Goal: Task Accomplishment & Management: Manage account settings

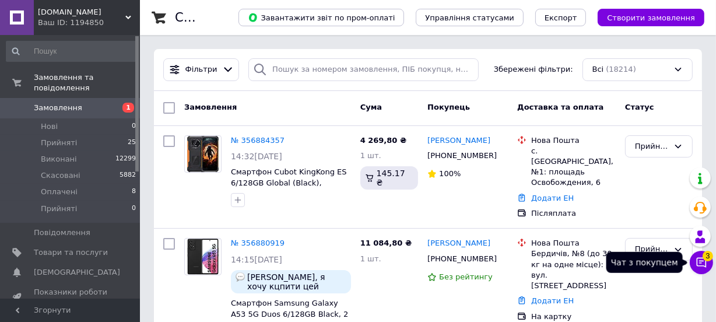
click at [701, 263] on icon at bounding box center [701, 262] width 12 height 12
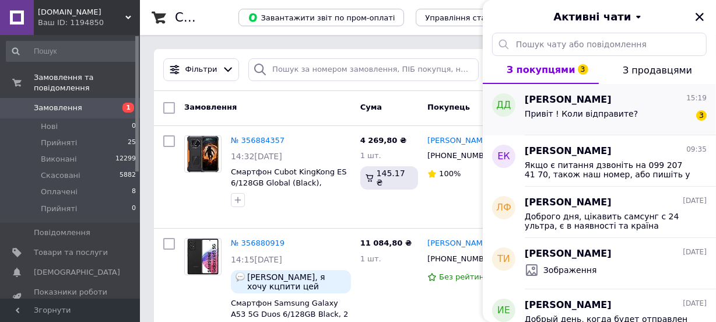
click at [624, 117] on div "Привіт ! Коли відправите? 3" at bounding box center [615, 116] width 182 height 19
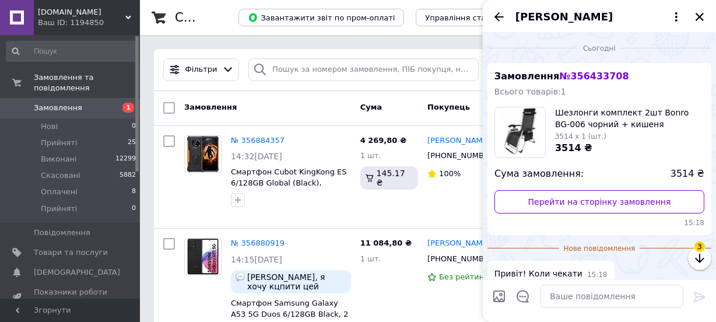
scroll to position [86, 0]
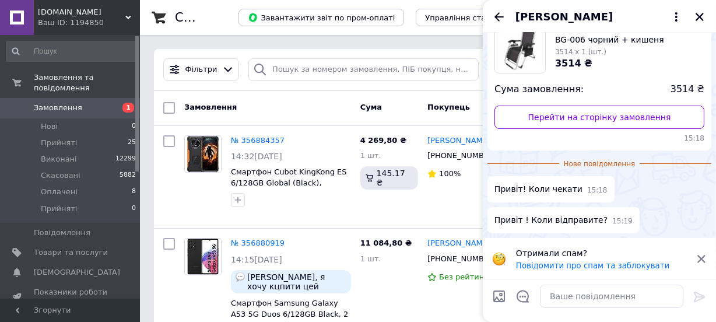
click at [702, 256] on icon at bounding box center [701, 259] width 8 height 8
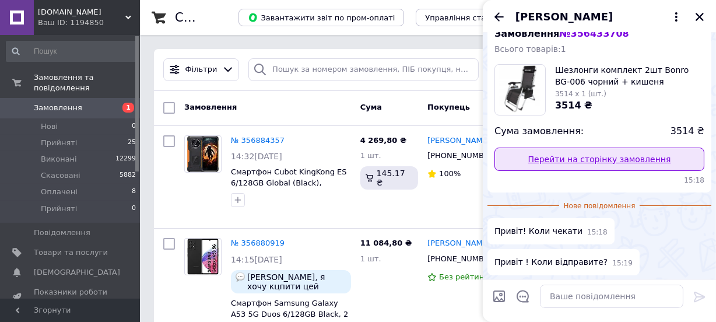
scroll to position [0, 0]
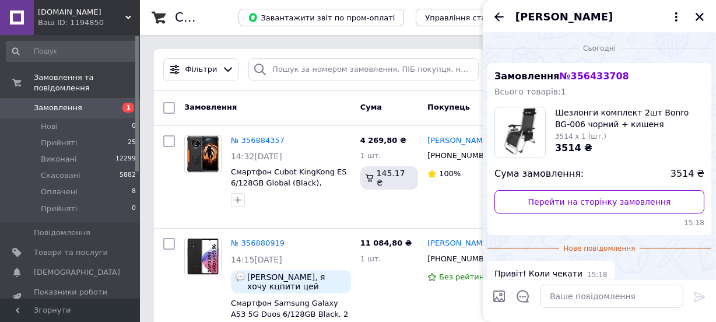
click at [576, 122] on span "Шезлонги комплект 2шт Bonro BG-006 чорний + кишеня" at bounding box center [629, 118] width 149 height 23
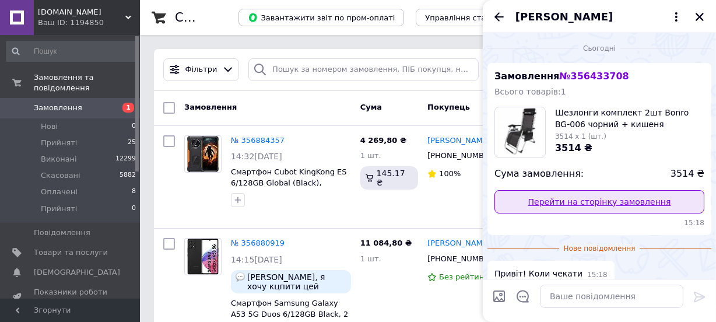
click at [593, 202] on link "Перейти на сторінку замовлення" at bounding box center [599, 201] width 210 height 23
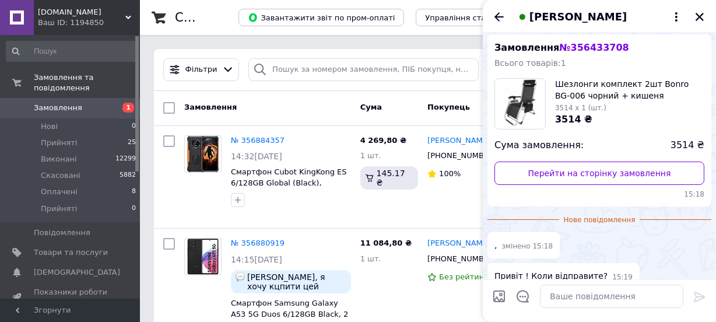
scroll to position [43, 0]
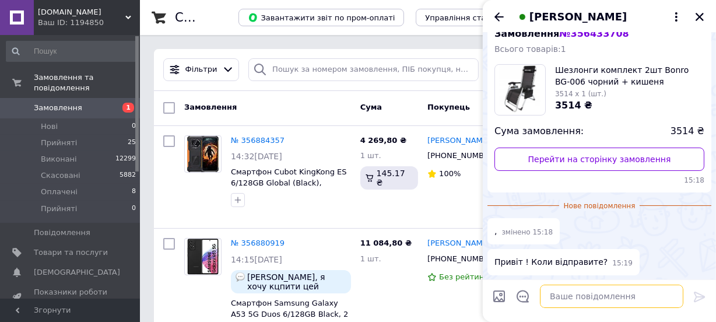
click at [607, 297] on textarea at bounding box center [611, 295] width 143 height 23
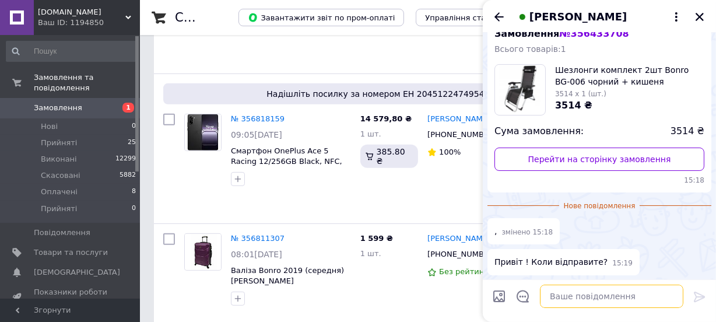
scroll to position [635, 0]
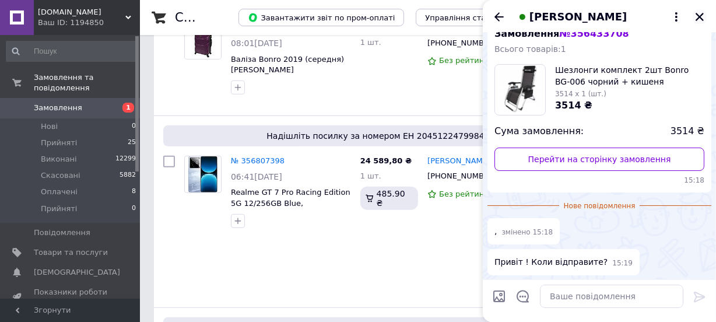
click at [700, 14] on icon "Закрити" at bounding box center [699, 17] width 10 height 10
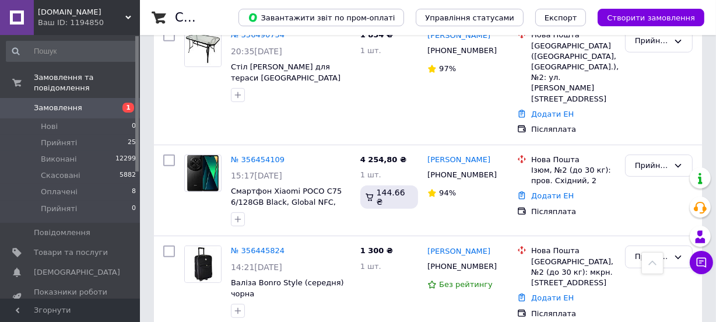
scroll to position [4397, 0]
click at [698, 265] on icon at bounding box center [701, 262] width 12 height 12
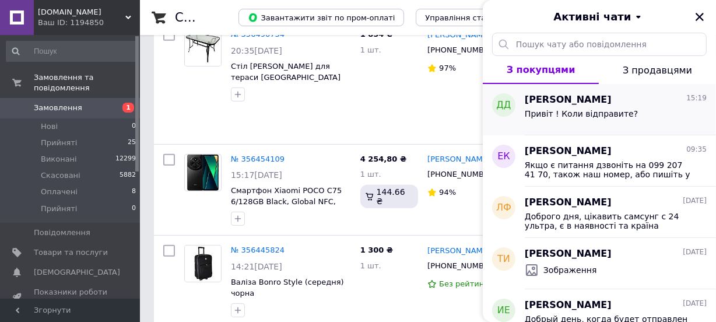
click at [618, 103] on div "Дмитрий Домрин 15:19" at bounding box center [615, 99] width 182 height 13
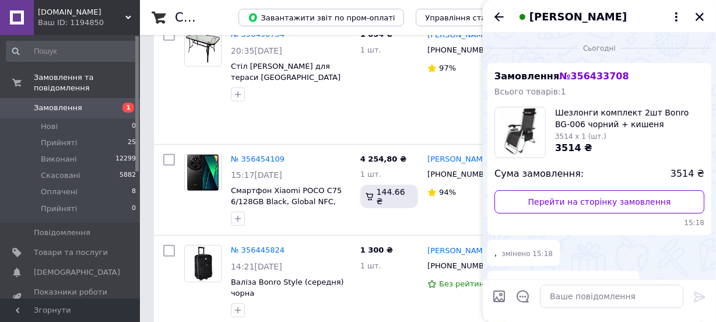
scroll to position [65, 0]
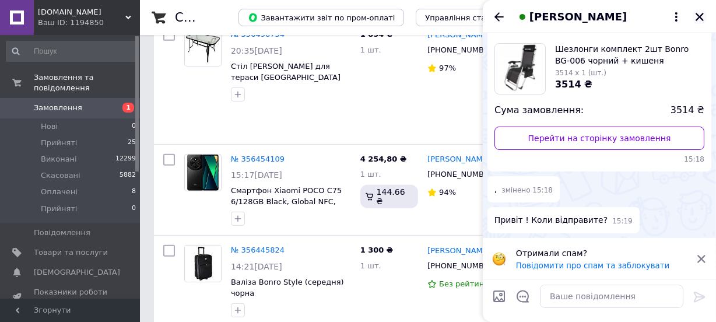
click at [700, 18] on icon "Закрити" at bounding box center [699, 17] width 8 height 8
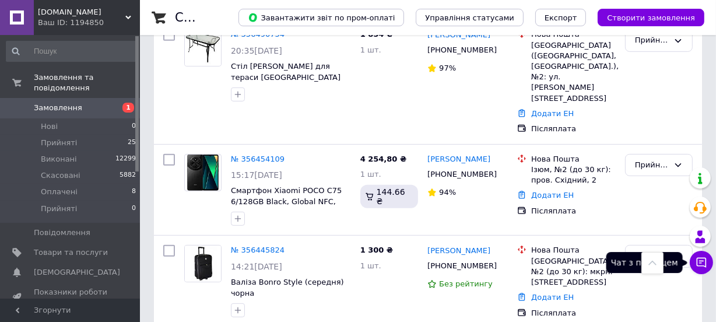
click at [706, 262] on icon at bounding box center [701, 262] width 12 height 12
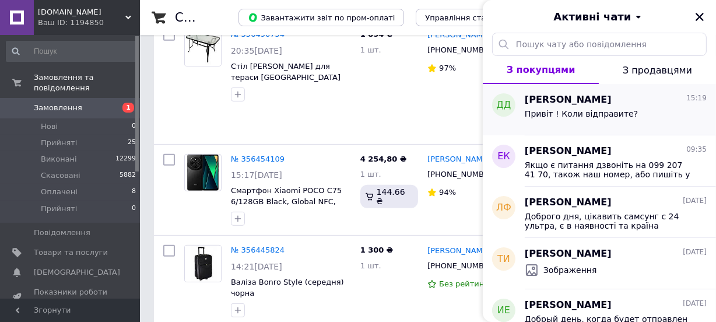
click at [624, 114] on div "Привіт ! Коли відправите?" at bounding box center [615, 116] width 182 height 19
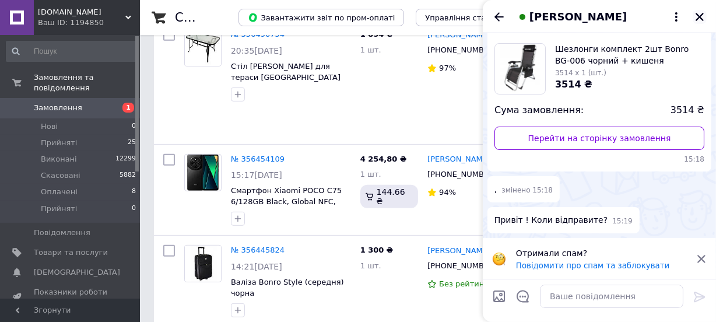
click at [699, 12] on icon "Закрити" at bounding box center [699, 17] width 10 height 10
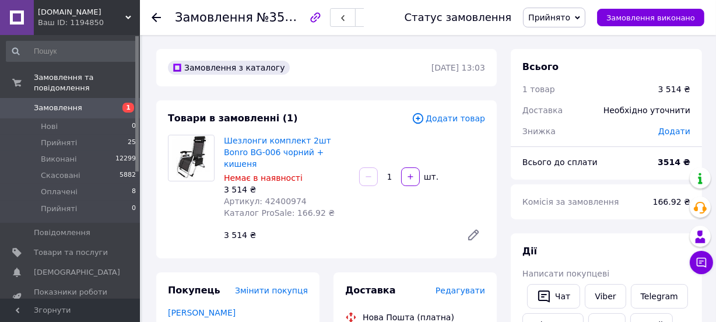
click at [280, 196] on span "Артикул: 42400974" at bounding box center [265, 200] width 83 height 9
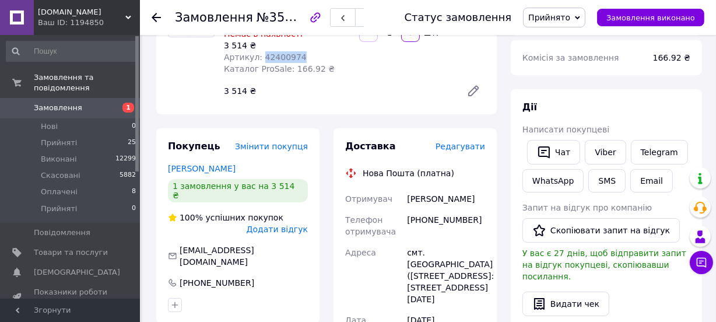
scroll to position [159, 0]
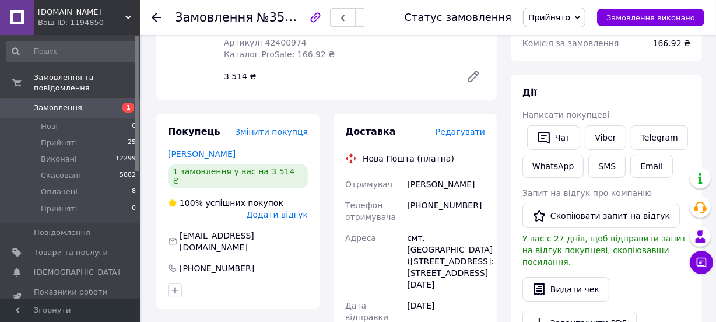
click at [427, 195] on div "[PHONE_NUMBER]" at bounding box center [445, 211] width 83 height 33
copy div "380977377990"
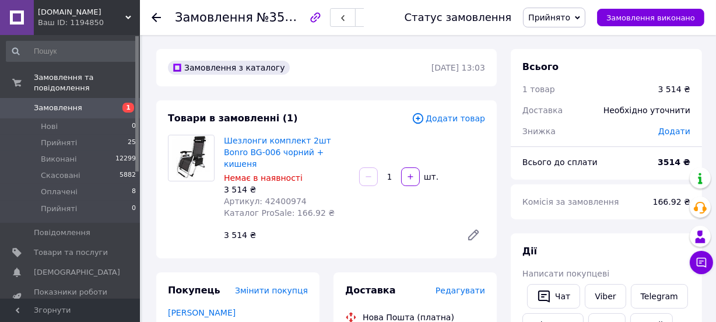
click at [285, 196] on span "Артикул: 42400974" at bounding box center [265, 200] width 83 height 9
copy span "42400974"
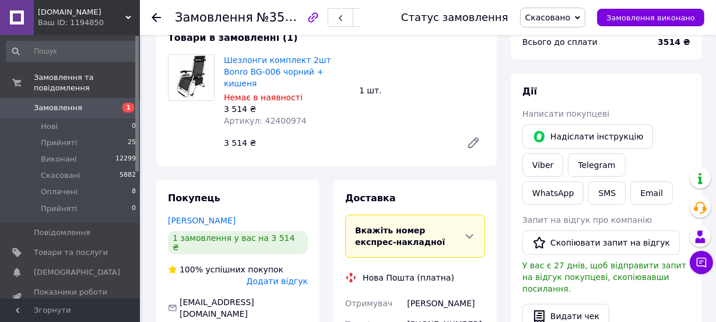
scroll to position [163, 0]
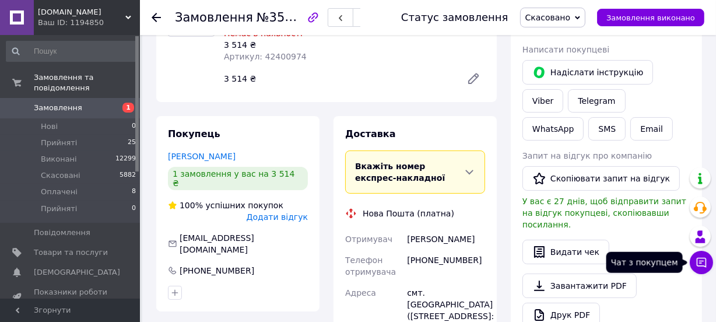
click at [695, 262] on icon at bounding box center [701, 262] width 12 height 12
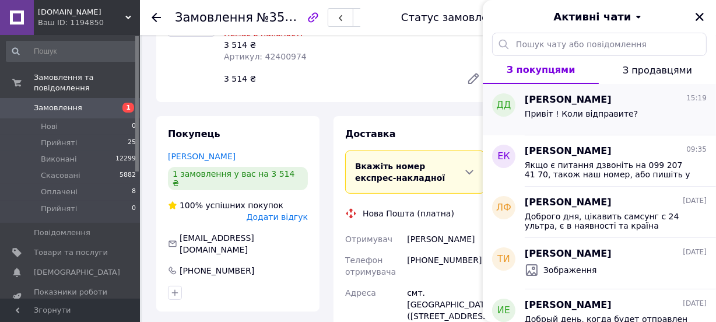
click at [598, 122] on div "Привіт ! Коли відправите?" at bounding box center [580, 117] width 113 height 16
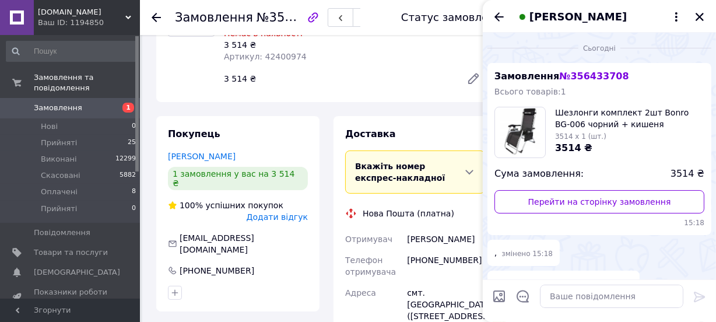
scroll to position [65, 0]
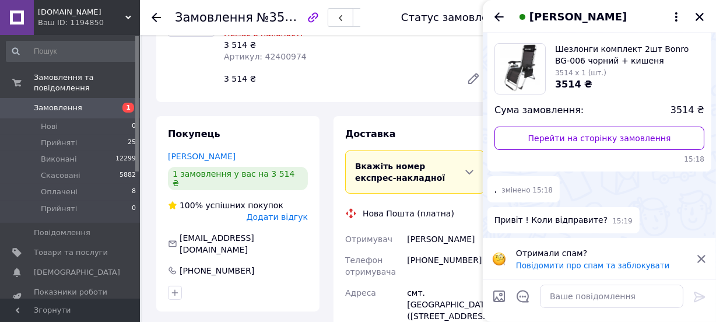
click at [582, 12] on span "[PERSON_NAME]" at bounding box center [577, 16] width 97 height 15
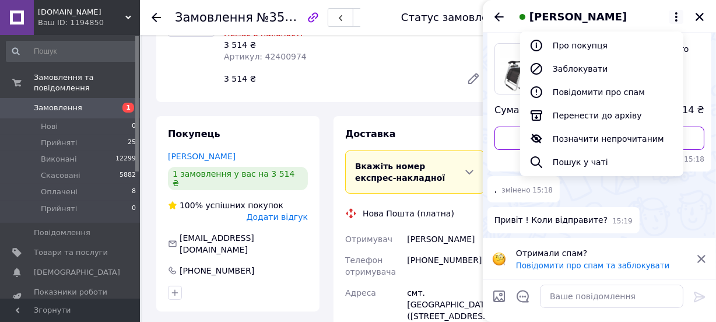
click at [705, 74] on div "Замовлення № 356433708 Всього товарів: 1 Шезлонги комплект 2шт Bonro BG-006 чор…" at bounding box center [599, 85] width 224 height 172
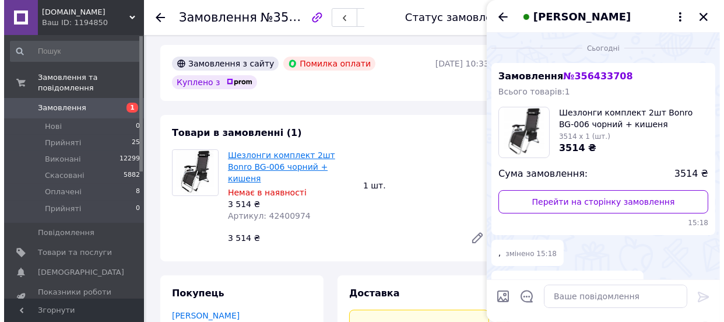
scroll to position [0, 0]
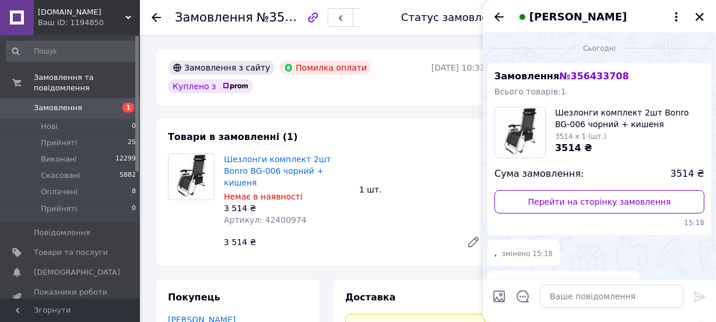
click at [110, 103] on span "1" at bounding box center [124, 108] width 32 height 10
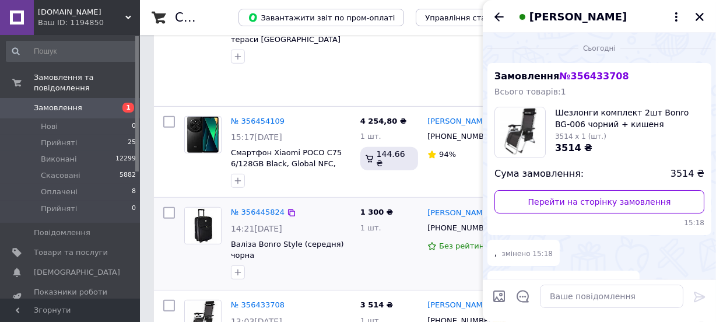
scroll to position [4435, 0]
click at [699, 20] on icon "Закрити" at bounding box center [699, 17] width 10 height 10
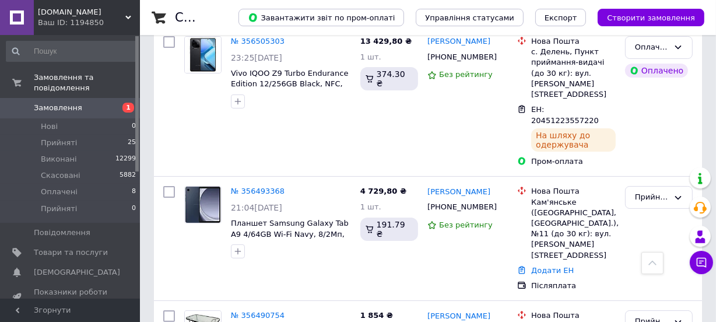
scroll to position [4064, 0]
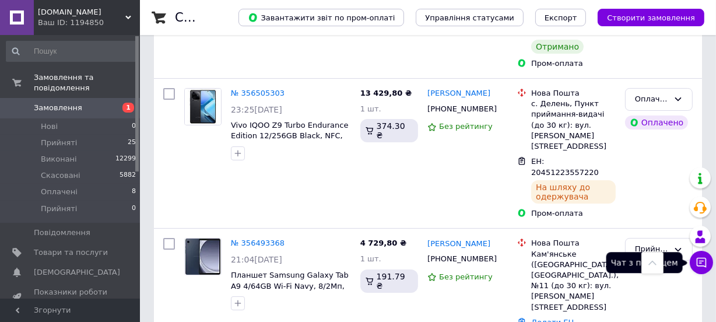
click at [699, 262] on icon at bounding box center [701, 263] width 10 height 10
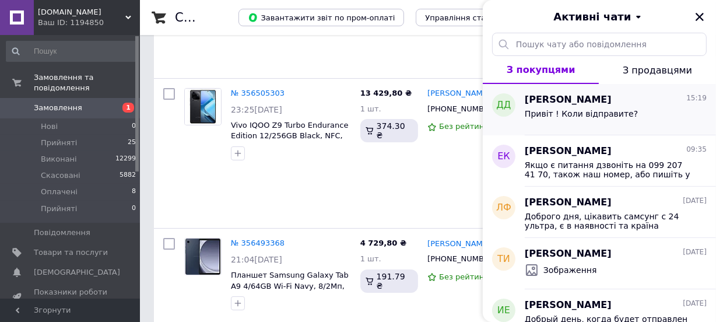
click at [654, 122] on div "Привіт ! Коли відправите?" at bounding box center [615, 116] width 182 height 19
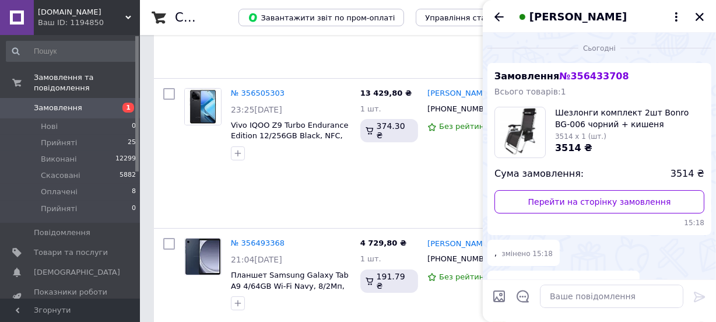
scroll to position [65, 0]
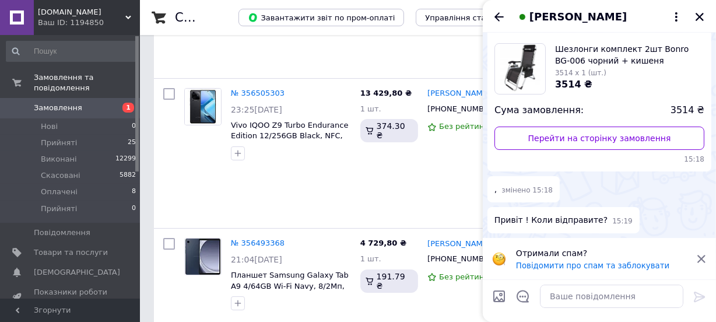
click at [699, 249] on div "Отримали спам? Повідомити про спам та заблокувати" at bounding box center [599, 258] width 233 height 41
click at [699, 250] on div "Отримали спам? Повідомити про спам та заблокувати" at bounding box center [599, 258] width 233 height 41
click at [699, 256] on icon at bounding box center [701, 258] width 10 height 10
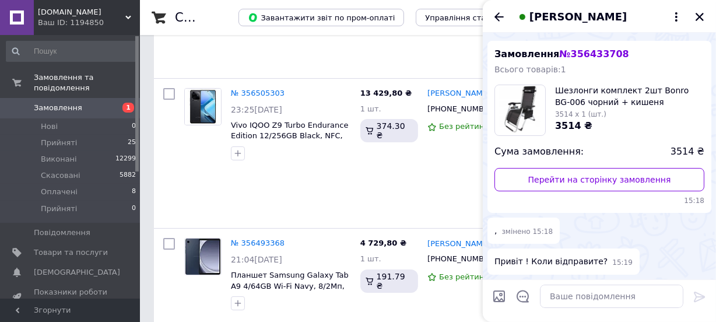
scroll to position [22, 0]
click at [604, 297] on textarea at bounding box center [611, 295] width 143 height 23
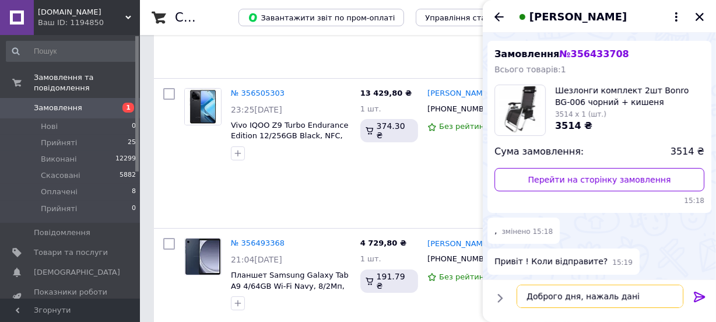
type textarea "Доброго дня, нажаль дані шезлонги"
click at [698, 18] on icon "Закрити" at bounding box center [699, 17] width 8 height 8
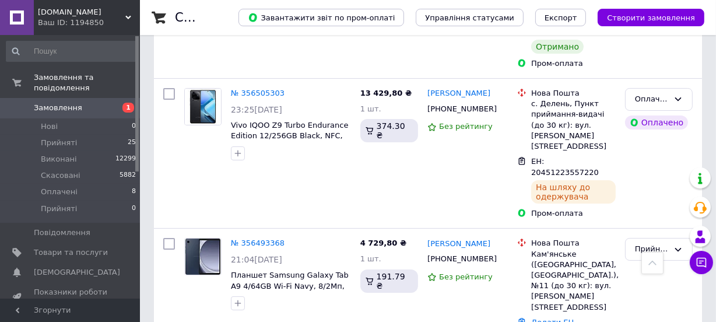
click at [693, 262] on button "Чат з покупцем" at bounding box center [700, 262] width 23 height 23
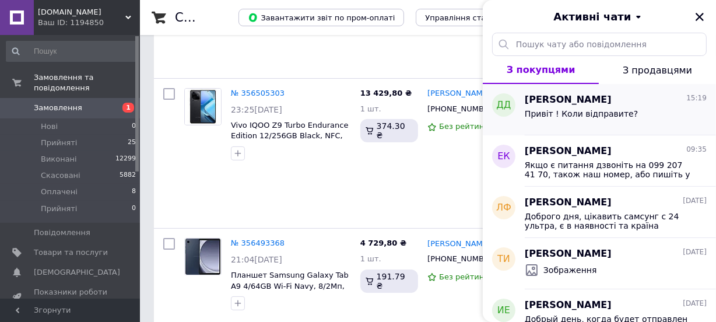
click at [617, 112] on span "Привіт ! Коли відправите?" at bounding box center [580, 113] width 113 height 9
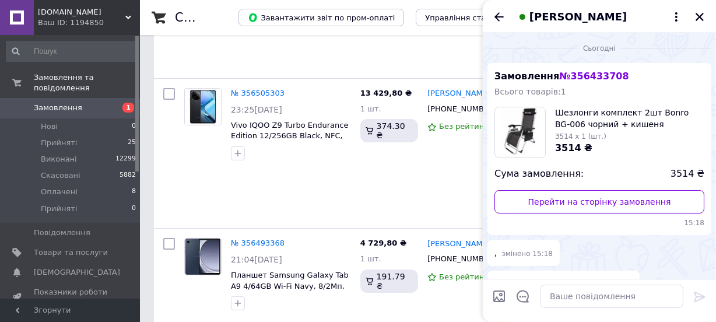
scroll to position [65, 0]
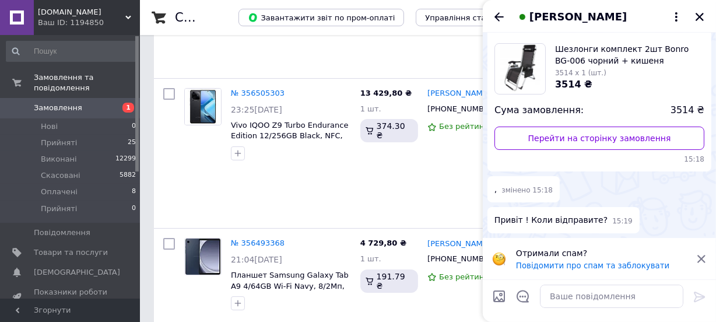
click at [699, 253] on icon at bounding box center [701, 258] width 10 height 10
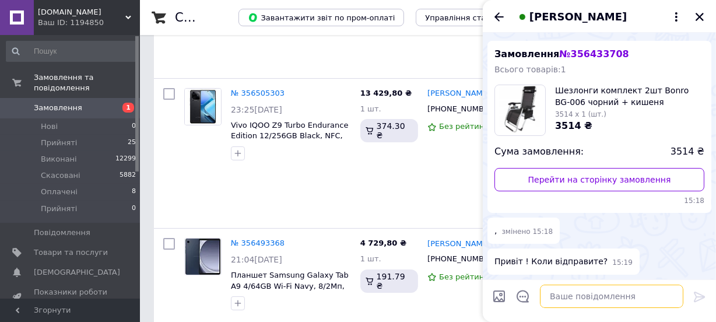
click at [602, 298] on textarea at bounding box center [611, 295] width 143 height 23
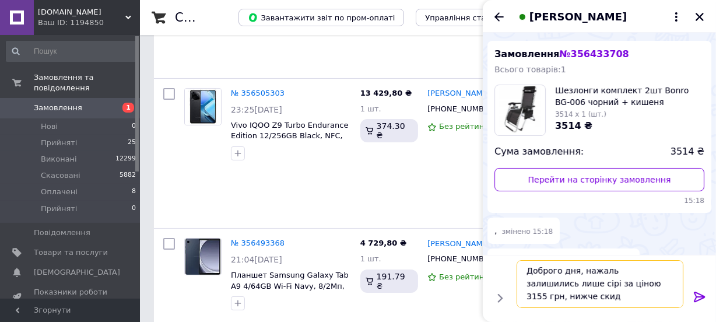
scroll to position [1, 0]
type textarea "Доброго дня, нажаль залишились лише сірі за ціною 3155 грн, нижче скидаємо вам …"
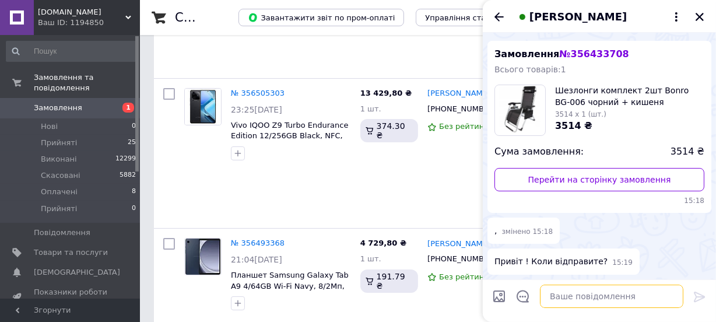
scroll to position [88, 0]
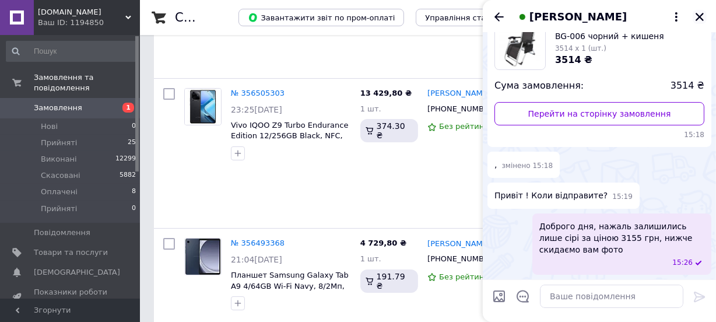
click at [700, 16] on icon "Закрити" at bounding box center [699, 17] width 8 height 8
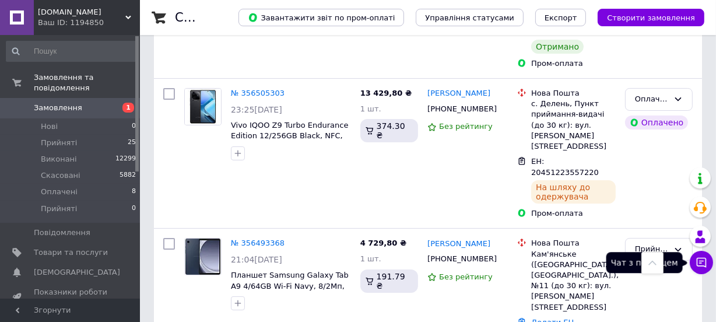
click at [697, 261] on icon at bounding box center [701, 263] width 10 height 10
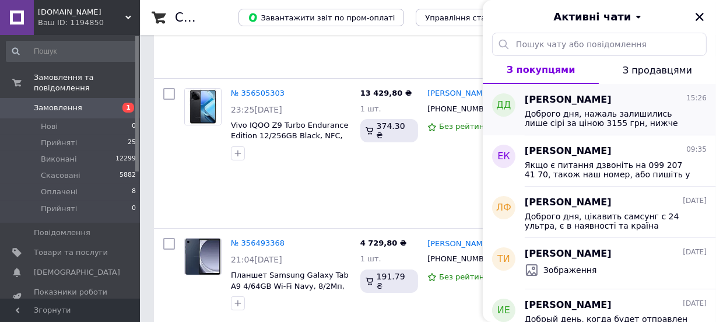
click at [600, 105] on span "[PERSON_NAME]" at bounding box center [567, 99] width 87 height 13
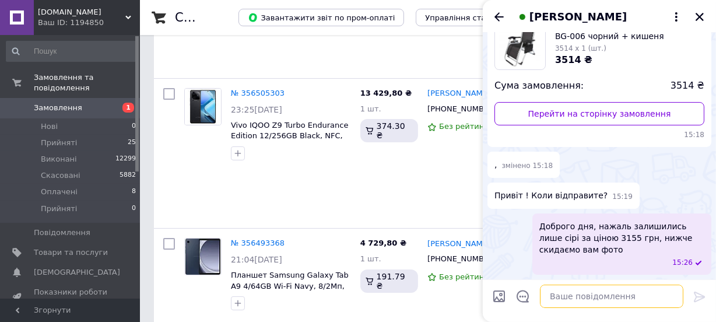
click at [601, 298] on textarea at bounding box center [611, 295] width 143 height 23
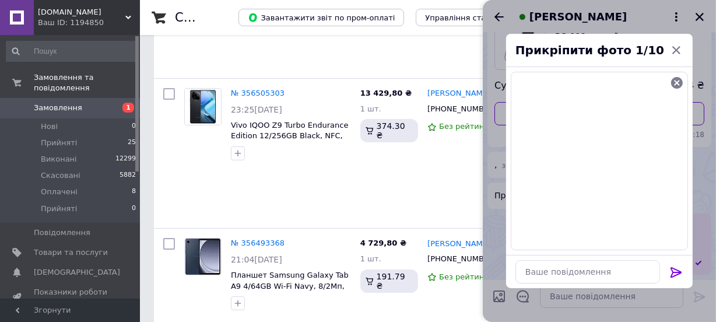
click at [675, 267] on icon at bounding box center [675, 272] width 11 height 10
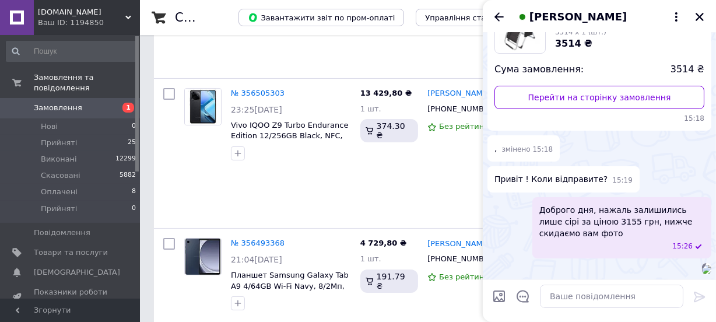
scroll to position [267, 0]
click at [700, 22] on button "Закрити" at bounding box center [699, 17] width 14 height 14
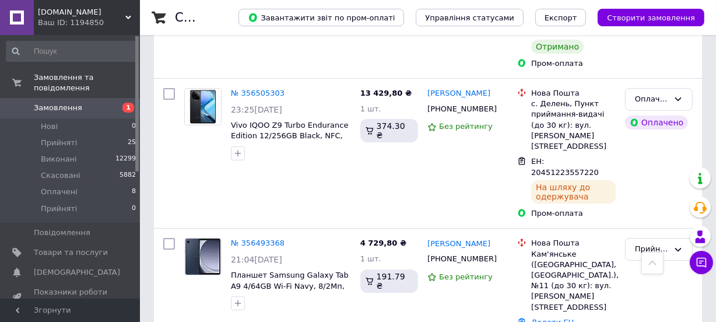
scroll to position [3852, 0]
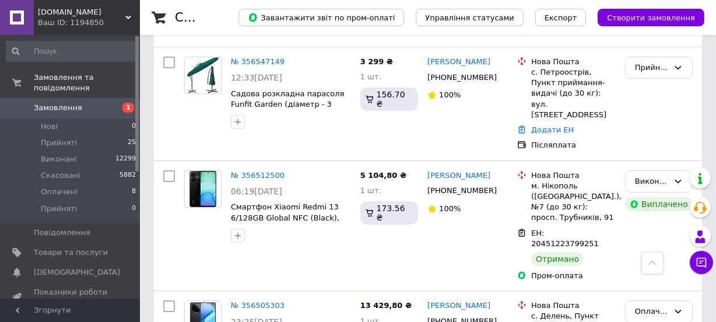
click at [654, 262] on icon at bounding box center [652, 263] width 8 height 8
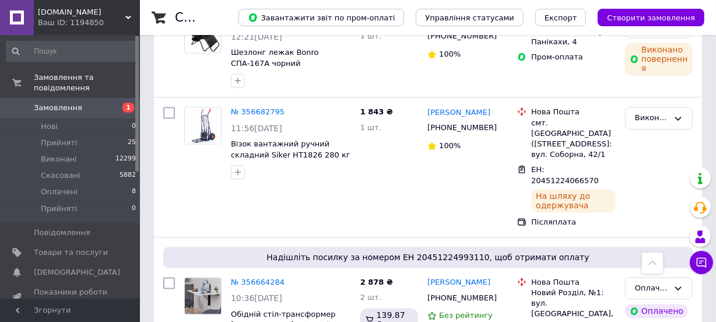
scroll to position [0, 0]
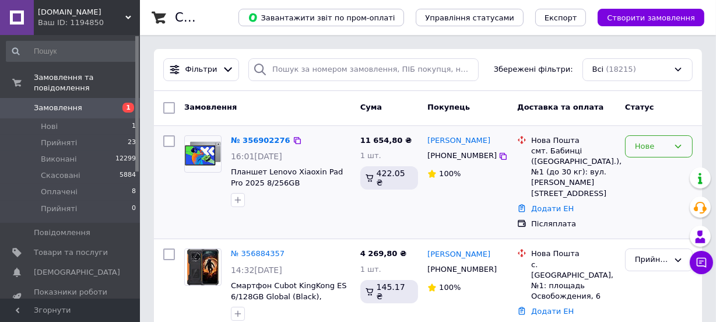
click at [638, 153] on div "Нове" at bounding box center [659, 146] width 68 height 23
click at [636, 173] on li "Прийнято" at bounding box center [658, 171] width 66 height 22
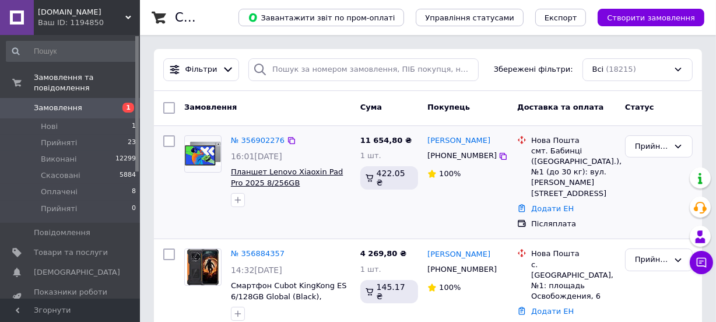
click at [296, 182] on span "Планшет Lenovo Xiaoxin Pad Pro 2025 8/256GB [PERSON_NAME], 13/8МП, IPS 12.7", D…" at bounding box center [288, 193] width 114 height 52
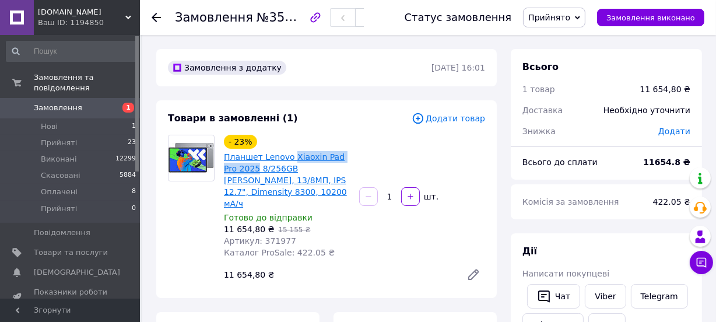
drag, startPoint x: 287, startPoint y: 145, endPoint x: 240, endPoint y: 168, distance: 52.6
click at [240, 168] on div "- 23% Планшет Lenovo Xiaoxin Pad Pro 2025 8/256GB Luna Grey, 13/8МП, IPS 12.7",…" at bounding box center [287, 171] width 128 height 77
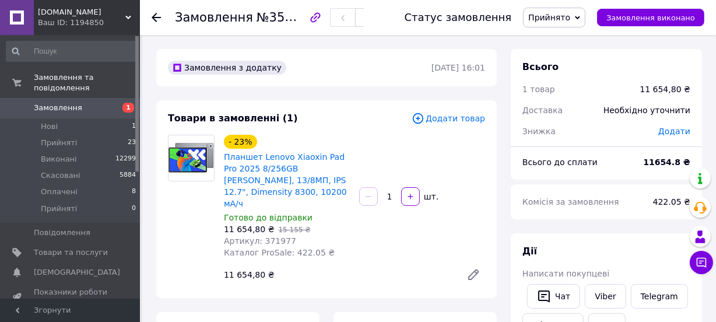
click at [335, 124] on div "Товари в замовленні (1)" at bounding box center [290, 118] width 244 height 13
drag, startPoint x: 287, startPoint y: 145, endPoint x: 344, endPoint y: 146, distance: 56.6
click at [344, 146] on div "- 23% Планшет Lenovo Xiaoxin Pad Pro 2025 8/256GB Luna Grey, 13/8МП, IPS 12.7",…" at bounding box center [287, 171] width 128 height 77
copy link "Xiaoxin Pad Pro"
click at [341, 236] on div "- 23% Планшет Lenovo Xiaoxin Pad Pro 2025 8/256GB Luna Grey, 13/8МП, IPS 12.7",…" at bounding box center [286, 196] width 135 height 128
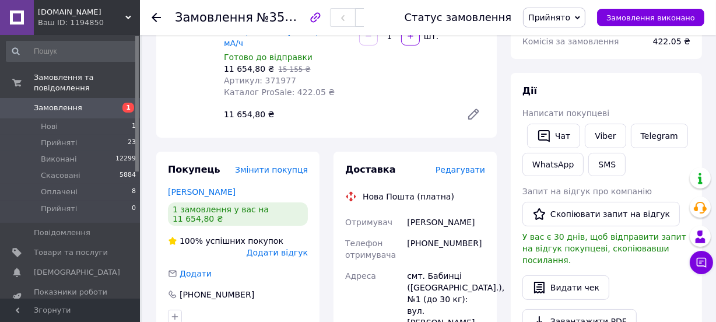
scroll to position [265, 0]
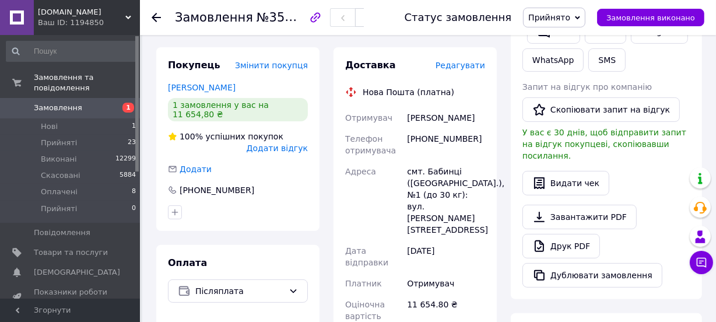
click at [450, 128] on div "[PHONE_NUMBER]" at bounding box center [445, 144] width 83 height 33
copy div "380664159496"
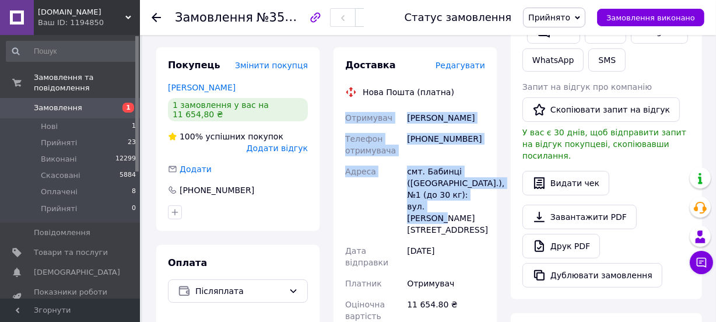
drag, startPoint x: 347, startPoint y: 101, endPoint x: 476, endPoint y: 195, distance: 159.2
click at [476, 195] on div "Отримувач Костючик Софія Телефон отримувача +380664159496 Адреса смт. Бабинці (…" at bounding box center [415, 271] width 145 height 329
copy div "Отримувач Костючик Софія Телефон отримувача +380664159496 Адреса смт. Бабинці (…"
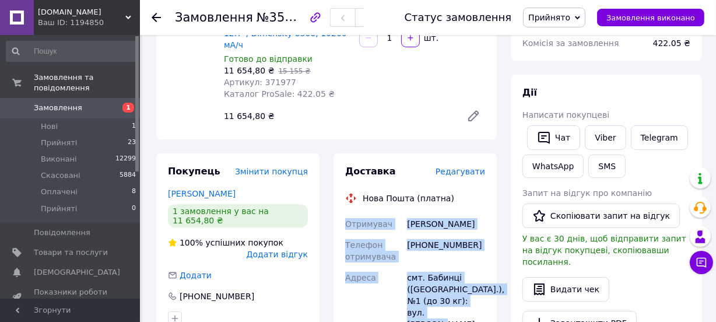
scroll to position [0, 0]
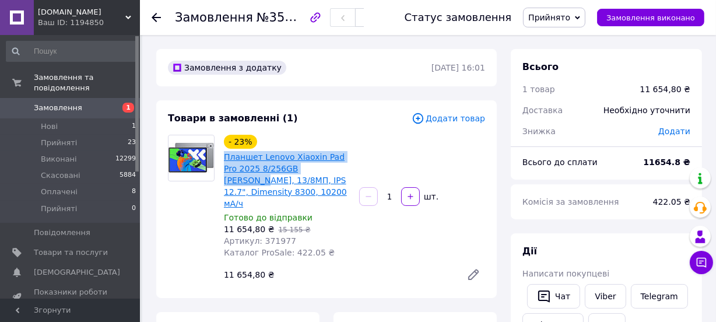
drag, startPoint x: 221, startPoint y: 150, endPoint x: 314, endPoint y: 170, distance: 94.2
click at [314, 170] on div "- 23% Планшет Lenovo Xiaoxin Pad Pro 2025 8/256GB Luna Grey, 13/8МП, IPS 12.7",…" at bounding box center [286, 196] width 135 height 128
copy link "Планшет Lenovo Xiaoxin Pad Pro 2025 8/256GB Luna Grey"
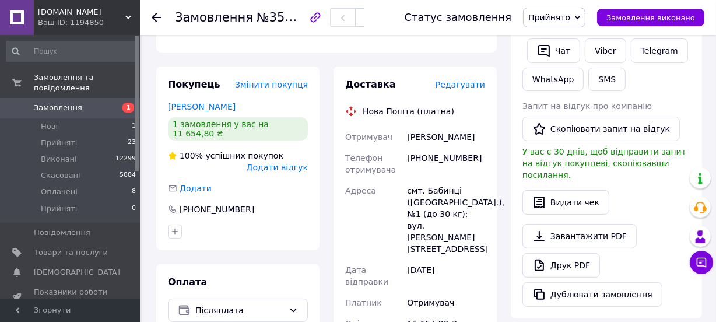
scroll to position [265, 0]
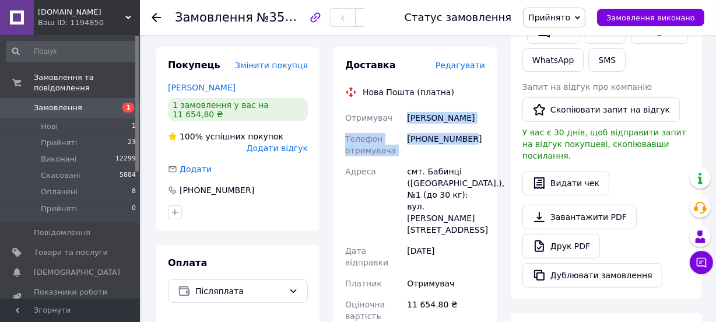
drag, startPoint x: 412, startPoint y: 103, endPoint x: 468, endPoint y: 122, distance: 59.2
click at [468, 122] on div "Отримувач Костючик Софія Телефон отримувача +380664159496 Адреса смт. Бабинці (…" at bounding box center [415, 271] width 145 height 329
copy div "Костючик Софія Телефон отримувача +380664159496"
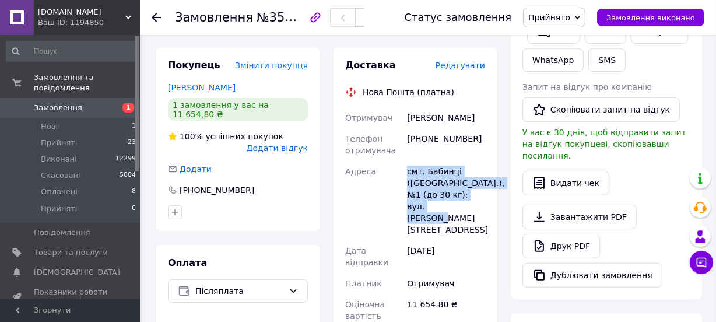
drag, startPoint x: 402, startPoint y: 155, endPoint x: 457, endPoint y: 193, distance: 67.1
click at [457, 193] on div "Отримувач Костючик Софія Телефон отримувача +380664159496 Адреса смт. Бабинці (…" at bounding box center [415, 271] width 145 height 329
copy div "Адреса смт. Бабинці (Київська обл.), №1 (до 30 кг): вул. Травнева, 64а"
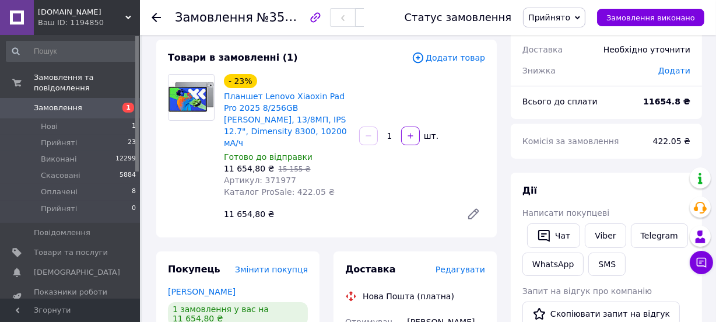
scroll to position [52, 0]
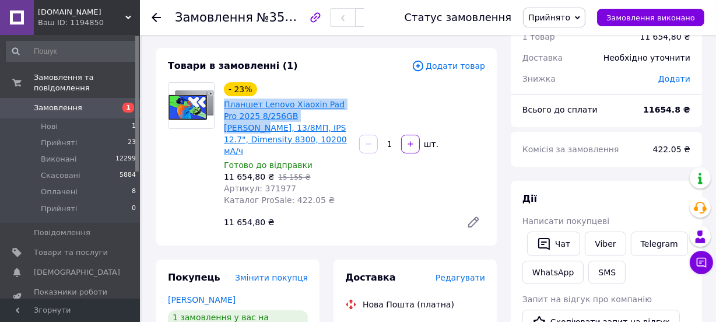
drag, startPoint x: 221, startPoint y: 98, endPoint x: 311, endPoint y: 119, distance: 92.7
click at [311, 119] on div "- 23% Планшет Lenovo Xiaoxin Pad Pro 2025 8/256GB Luna Grey, 13/8МП, IPS 12.7",…" at bounding box center [286, 144] width 135 height 128
copy link "Планшет Lenovo Xiaoxin Pad Pro 2025 8/256GB Luna Grey"
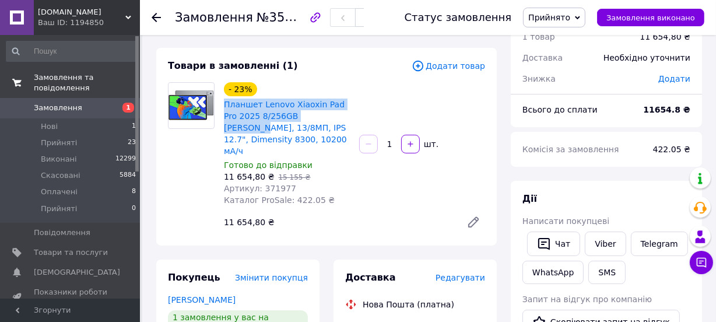
click at [86, 85] on link "Замовлення та повідомлення" at bounding box center [71, 83] width 143 height 30
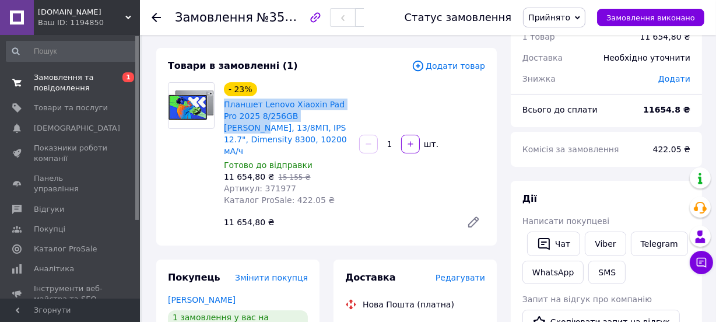
click at [86, 81] on span "Замовлення та повідомлення" at bounding box center [71, 82] width 74 height 21
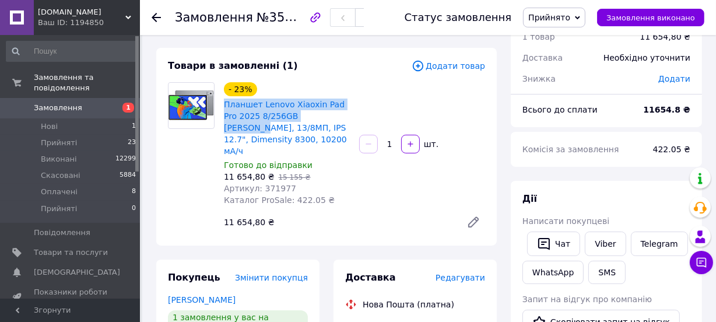
click at [89, 103] on span "Замовлення" at bounding box center [71, 108] width 74 height 10
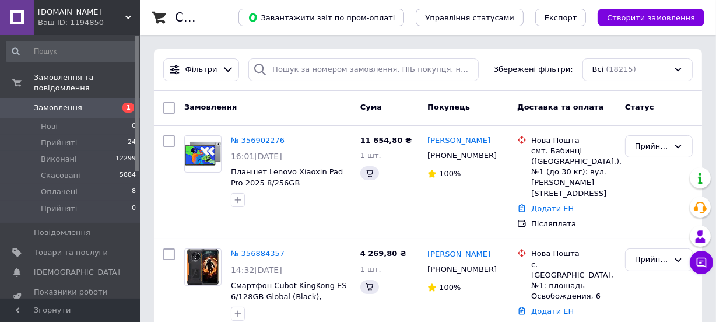
click at [303, 184] on span "Планшет Lenovo Xiaoxin Pad Pro 2025 8/256GB [PERSON_NAME], 13/8МП, IPS 12.7", D…" at bounding box center [288, 193] width 114 height 52
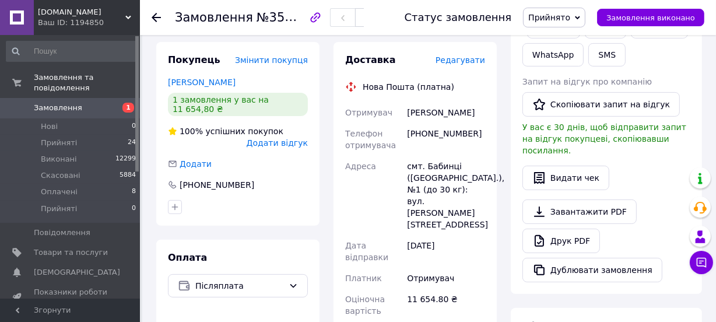
scroll to position [265, 0]
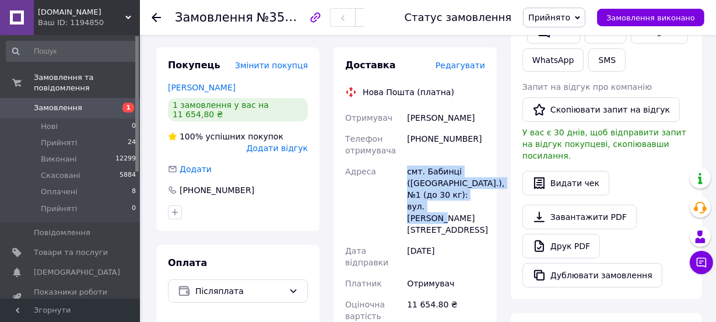
drag, startPoint x: 407, startPoint y: 155, endPoint x: 470, endPoint y: 197, distance: 75.6
click at [470, 197] on div "смт. Бабинці ([GEOGRAPHIC_DATA].), №1 (до 30 кг): вул. [PERSON_NAME][STREET_ADD…" at bounding box center [445, 200] width 83 height 79
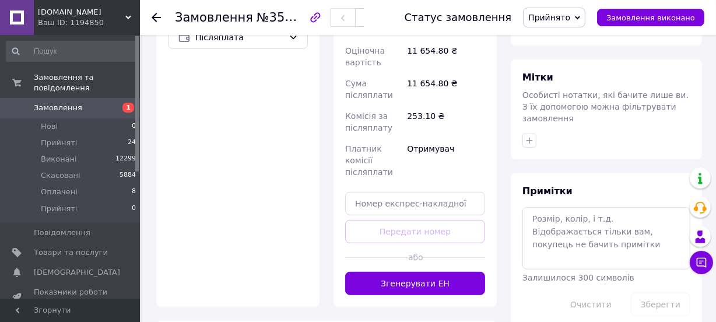
scroll to position [581, 0]
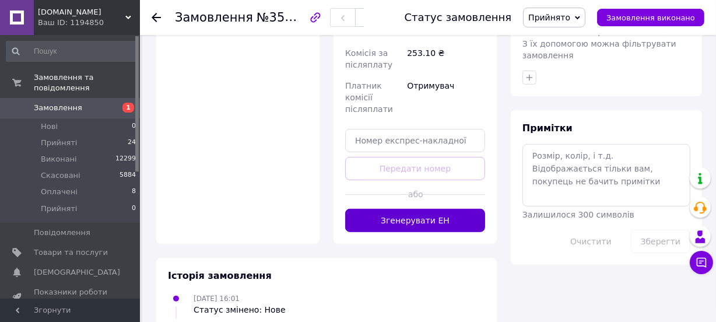
click at [408, 209] on button "Згенерувати ЕН" at bounding box center [415, 220] width 140 height 23
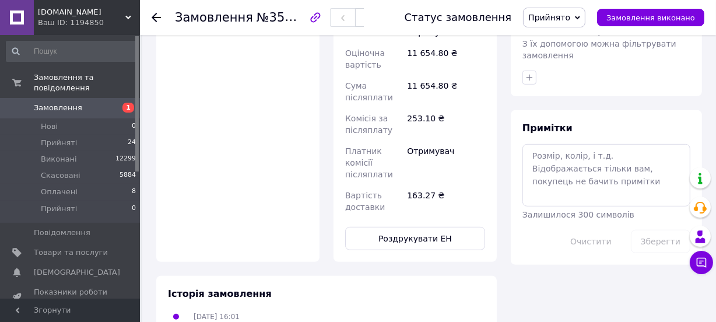
click at [90, 103] on span "Замовлення" at bounding box center [71, 108] width 74 height 10
